Goal: Task Accomplishment & Management: Manage account settings

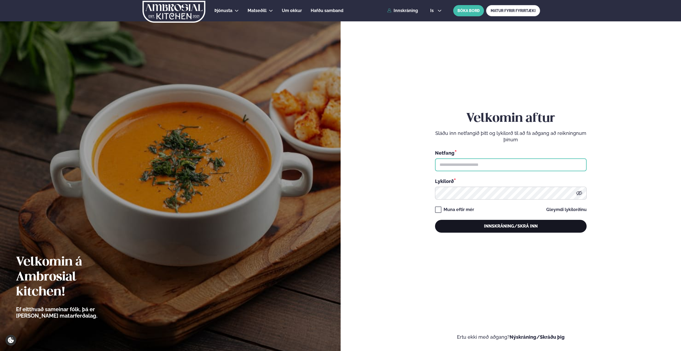
type input "**********"
click at [515, 226] on button "Innskráning/Skrá inn" at bounding box center [511, 226] width 152 height 13
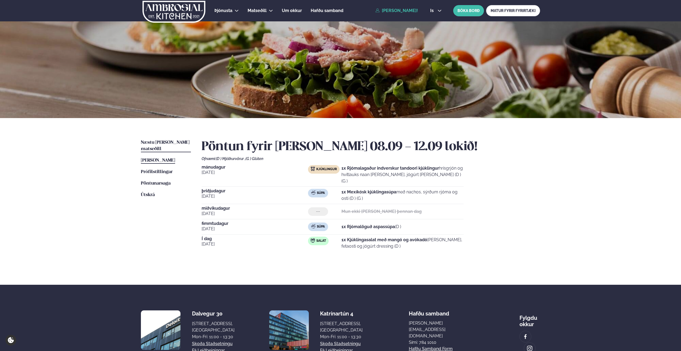
click at [164, 143] on span "Næstu [PERSON_NAME] matseðill" at bounding box center [165, 145] width 49 height 11
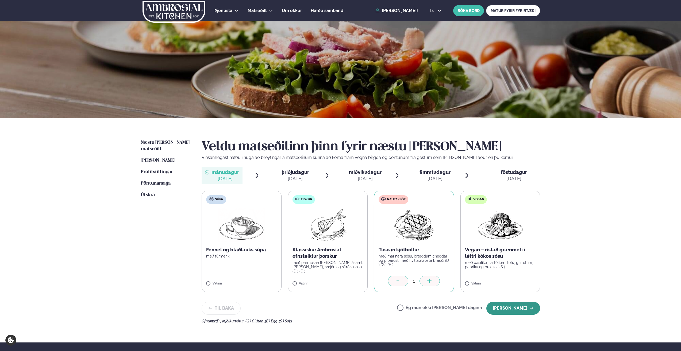
click at [525, 309] on button "[PERSON_NAME]" at bounding box center [513, 308] width 54 height 13
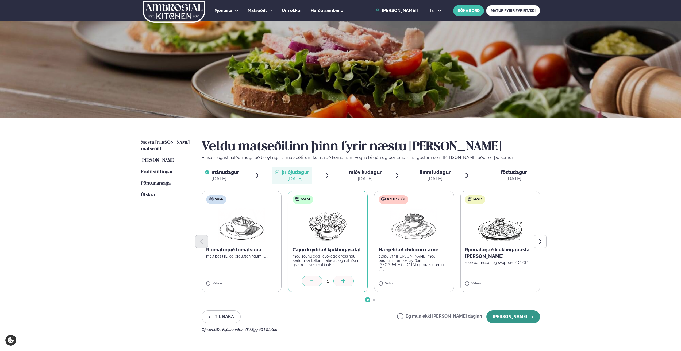
click at [510, 317] on button "[PERSON_NAME]" at bounding box center [513, 316] width 54 height 13
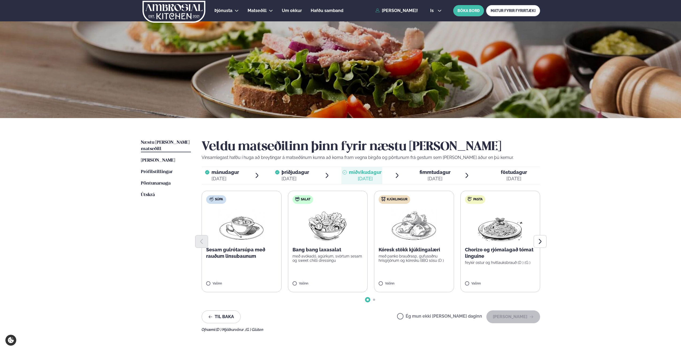
click at [417, 316] on label "Ég mun ekki [PERSON_NAME] daginn" at bounding box center [439, 317] width 85 height 6
click at [512, 317] on button "[PERSON_NAME]" at bounding box center [513, 316] width 54 height 13
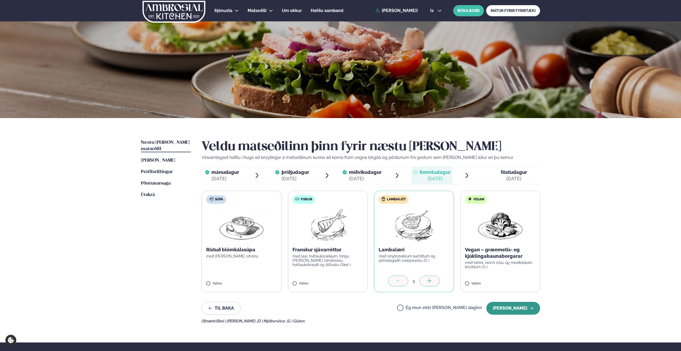
click at [519, 309] on button "[PERSON_NAME]" at bounding box center [513, 308] width 54 height 13
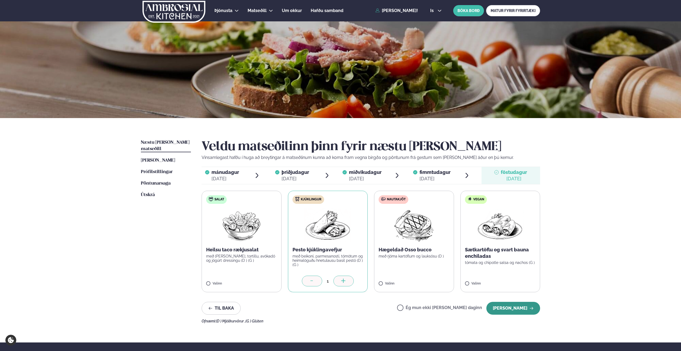
click at [507, 309] on button "[PERSON_NAME]" at bounding box center [513, 308] width 54 height 13
